Goal: Transaction & Acquisition: Subscribe to service/newsletter

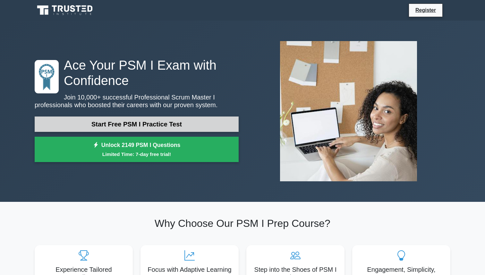
click at [144, 124] on link "Start Free PSM I Practice Test" at bounding box center [137, 124] width 204 height 15
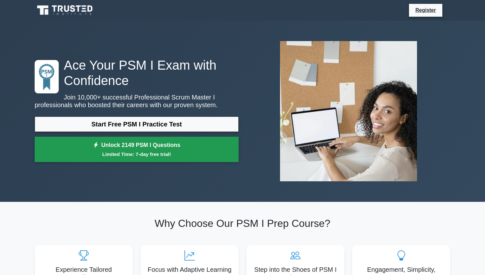
click at [197, 157] on small "Limited Time: 7-day free trial!" at bounding box center [137, 154] width 188 height 7
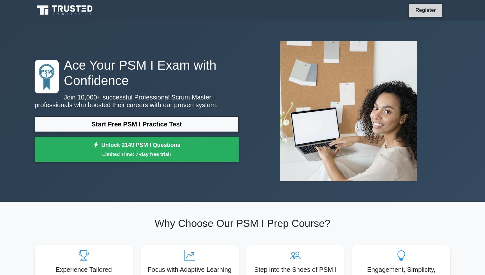
click at [424, 9] on link "Register" at bounding box center [426, 10] width 28 height 8
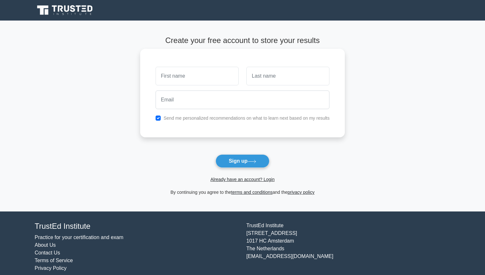
click at [164, 120] on label "Send me personalized recommendations on what to learn next based on my results" at bounding box center [247, 118] width 166 height 5
click at [159, 119] on input "checkbox" at bounding box center [158, 118] width 5 height 5
checkbox input "false"
click at [184, 80] on input "text" at bounding box center [197, 76] width 83 height 19
type input "[PERSON_NAME]"
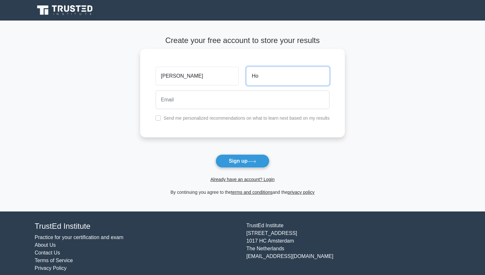
type input "Ho"
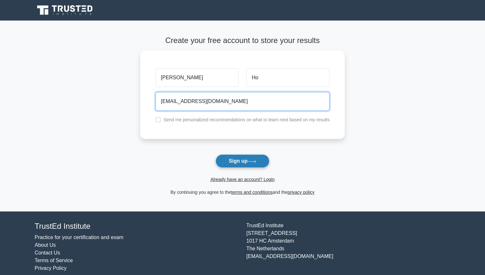
type input "alicehocv@gmail.com"
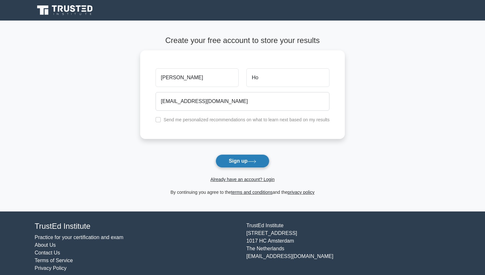
click at [231, 163] on button "Sign up" at bounding box center [243, 160] width 54 height 13
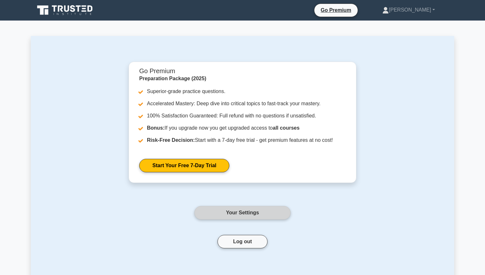
click at [258, 218] on link "Your Settings" at bounding box center [243, 212] width 96 height 13
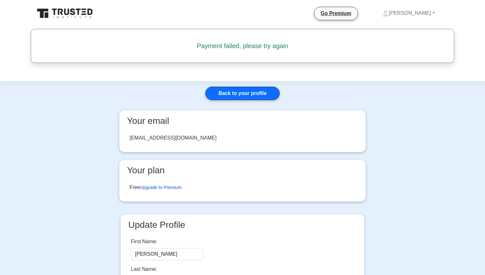
click at [171, 189] on link "Upgrade to Premium" at bounding box center [160, 187] width 41 height 5
